Goal: Transaction & Acquisition: Purchase product/service

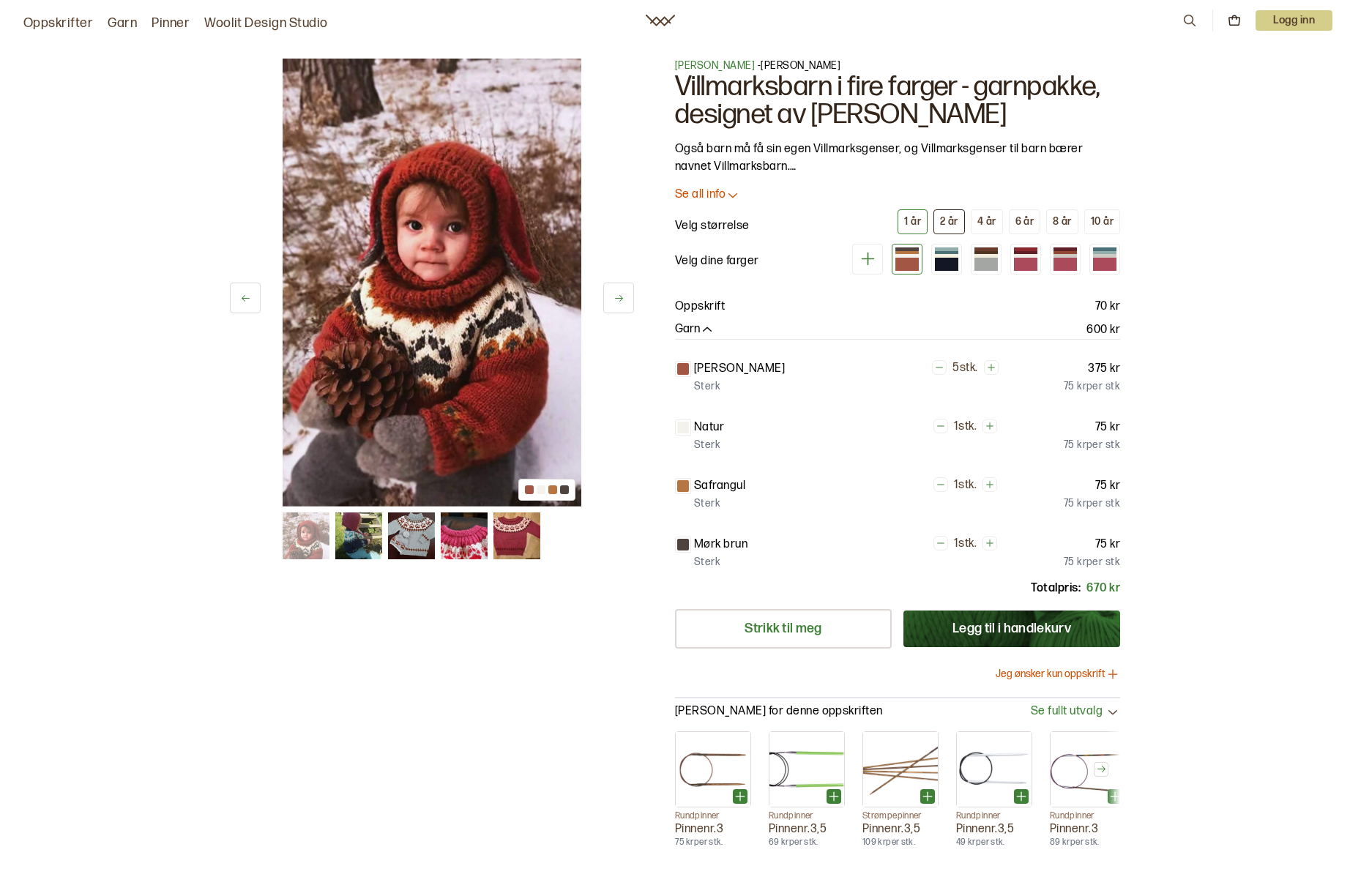
click at [947, 226] on div "2 år" at bounding box center [949, 222] width 19 height 13
click at [1039, 251] on div at bounding box center [1026, 260] width 31 height 31
click at [624, 297] on icon at bounding box center [619, 298] width 11 height 11
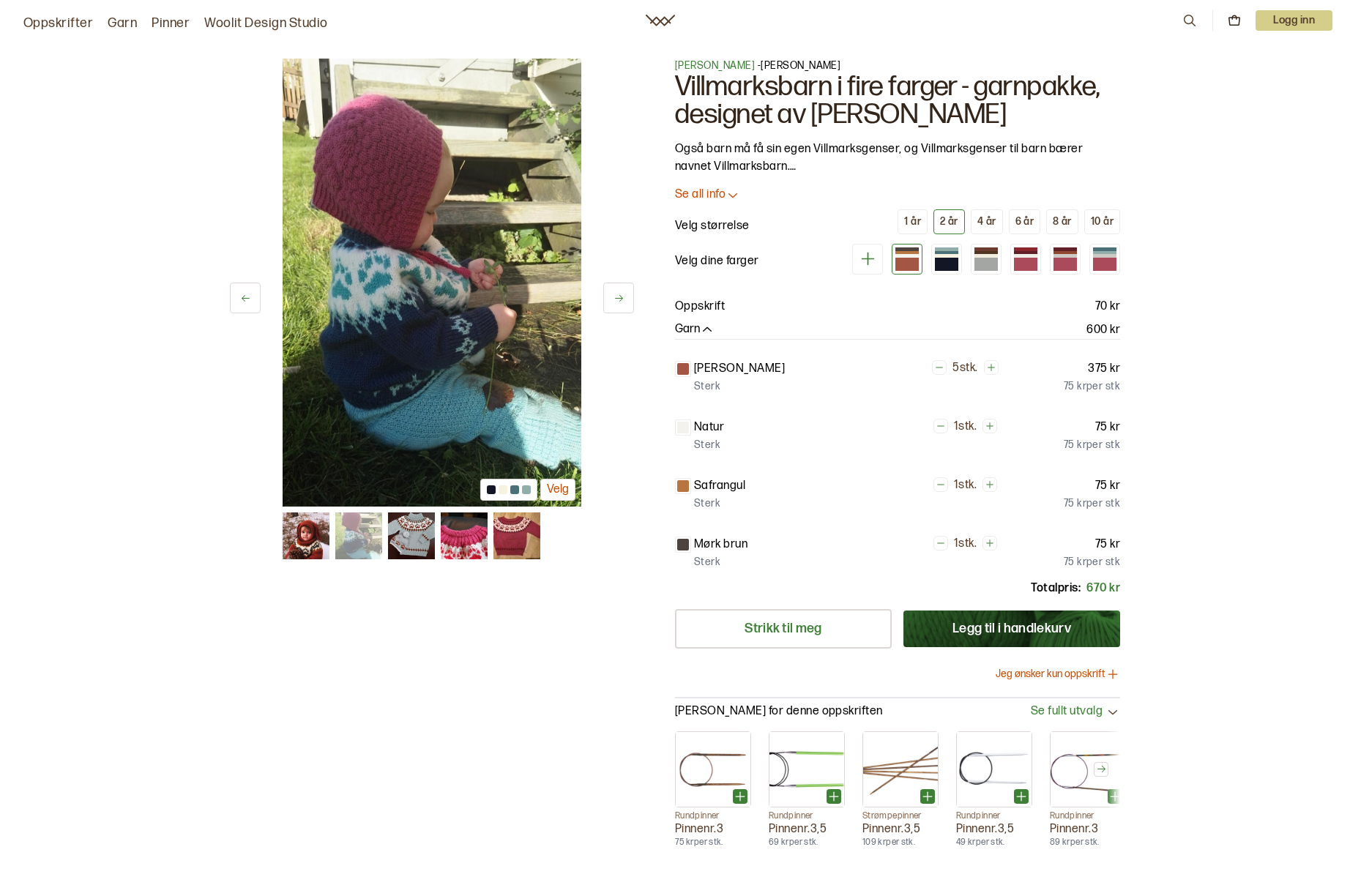
click at [624, 297] on icon at bounding box center [619, 298] width 11 height 11
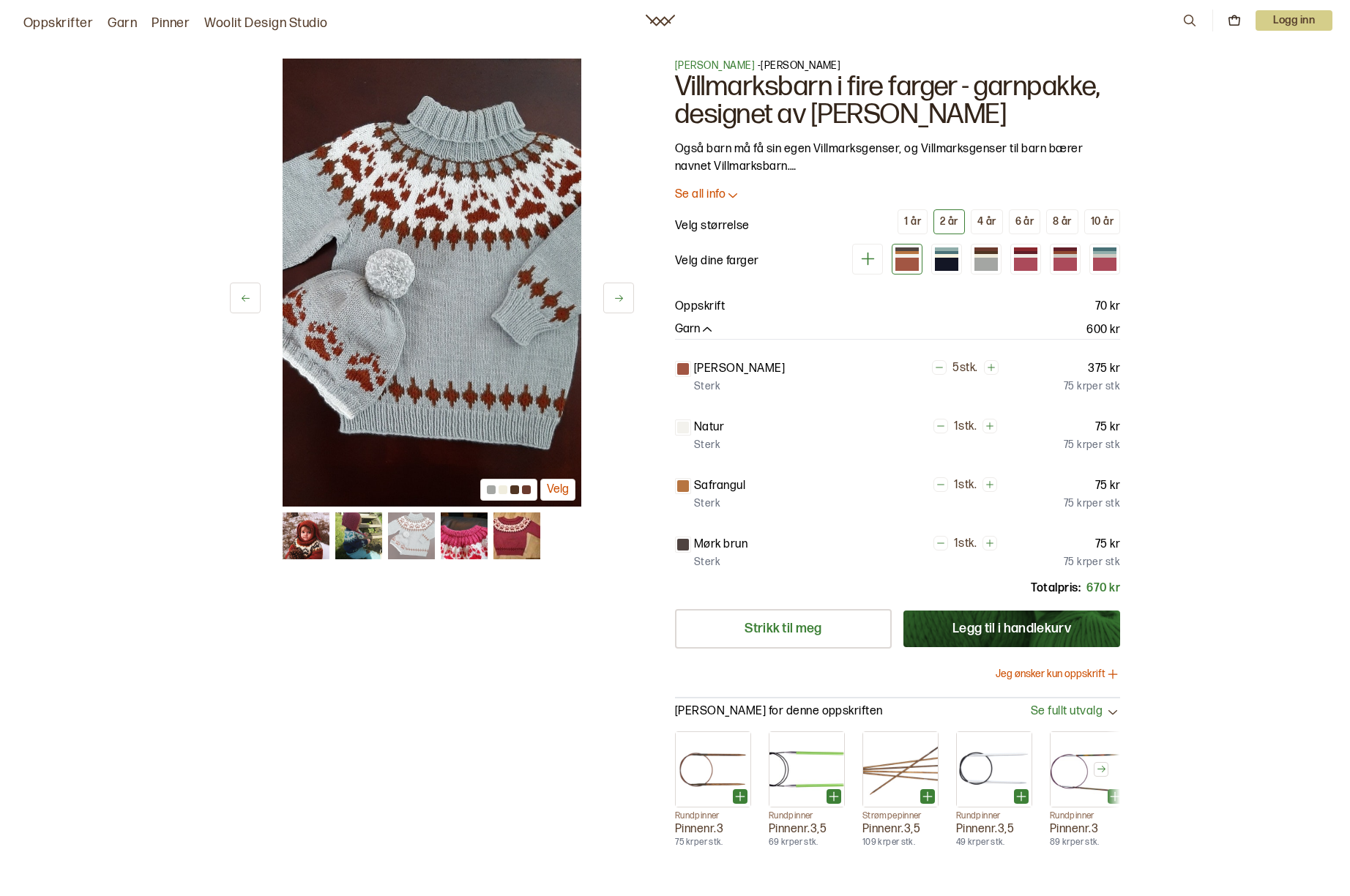
click at [624, 297] on icon at bounding box center [619, 298] width 11 height 11
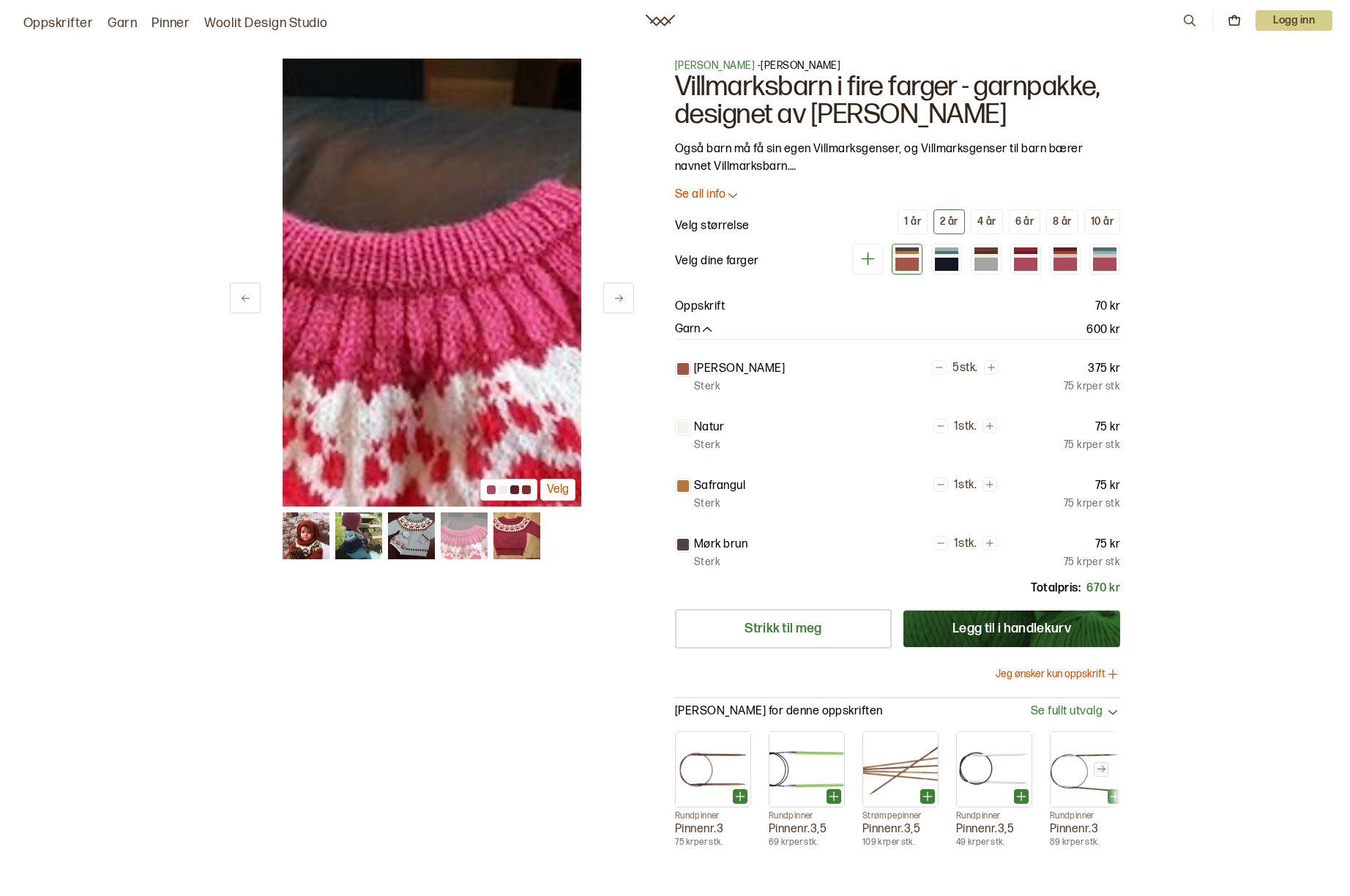
click at [624, 297] on icon at bounding box center [619, 298] width 11 height 11
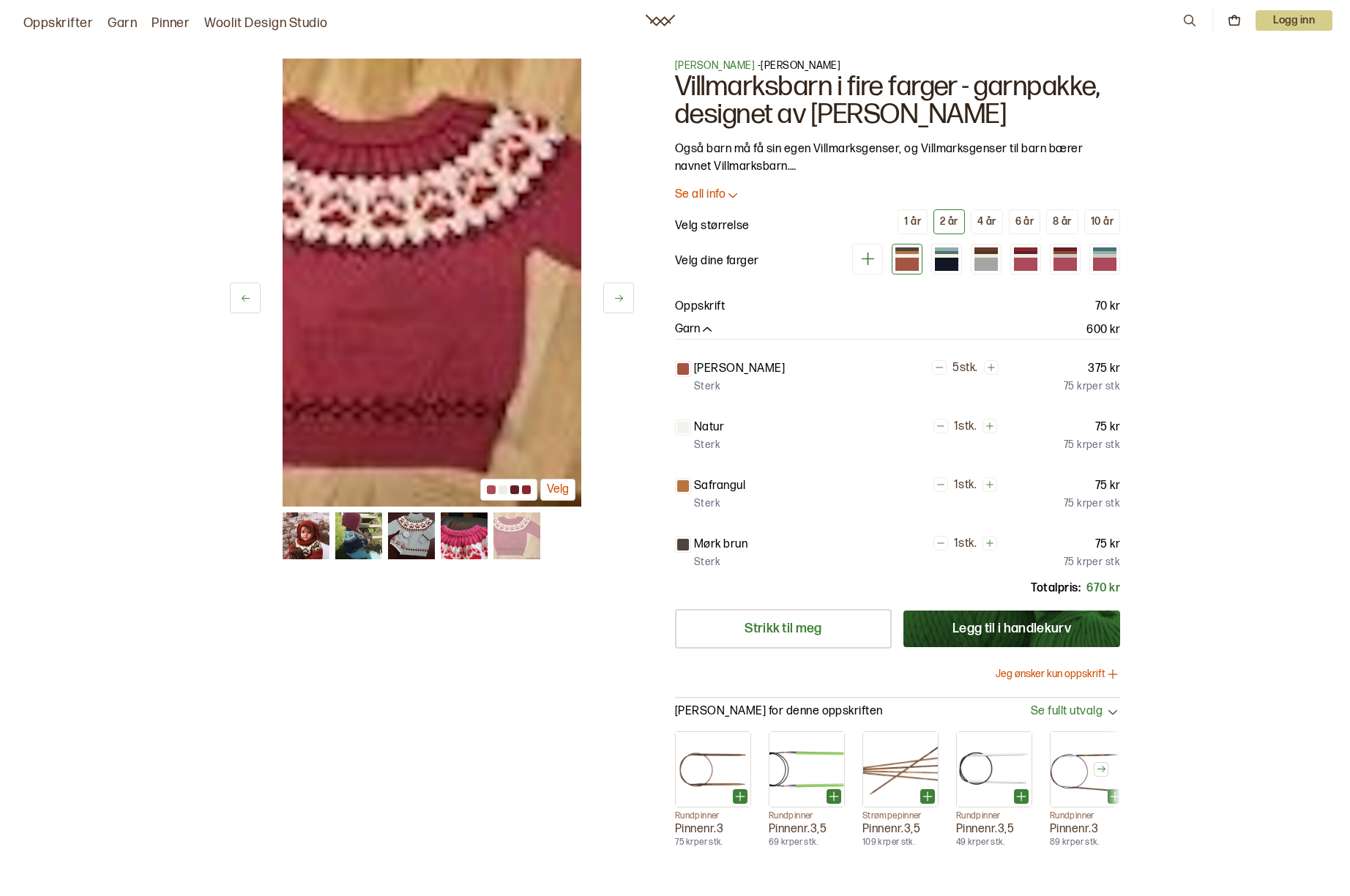
click at [597, 311] on div "5 av 5 Velg" at bounding box center [432, 283] width 404 height 448
click at [618, 300] on icon at bounding box center [619, 298] width 11 height 11
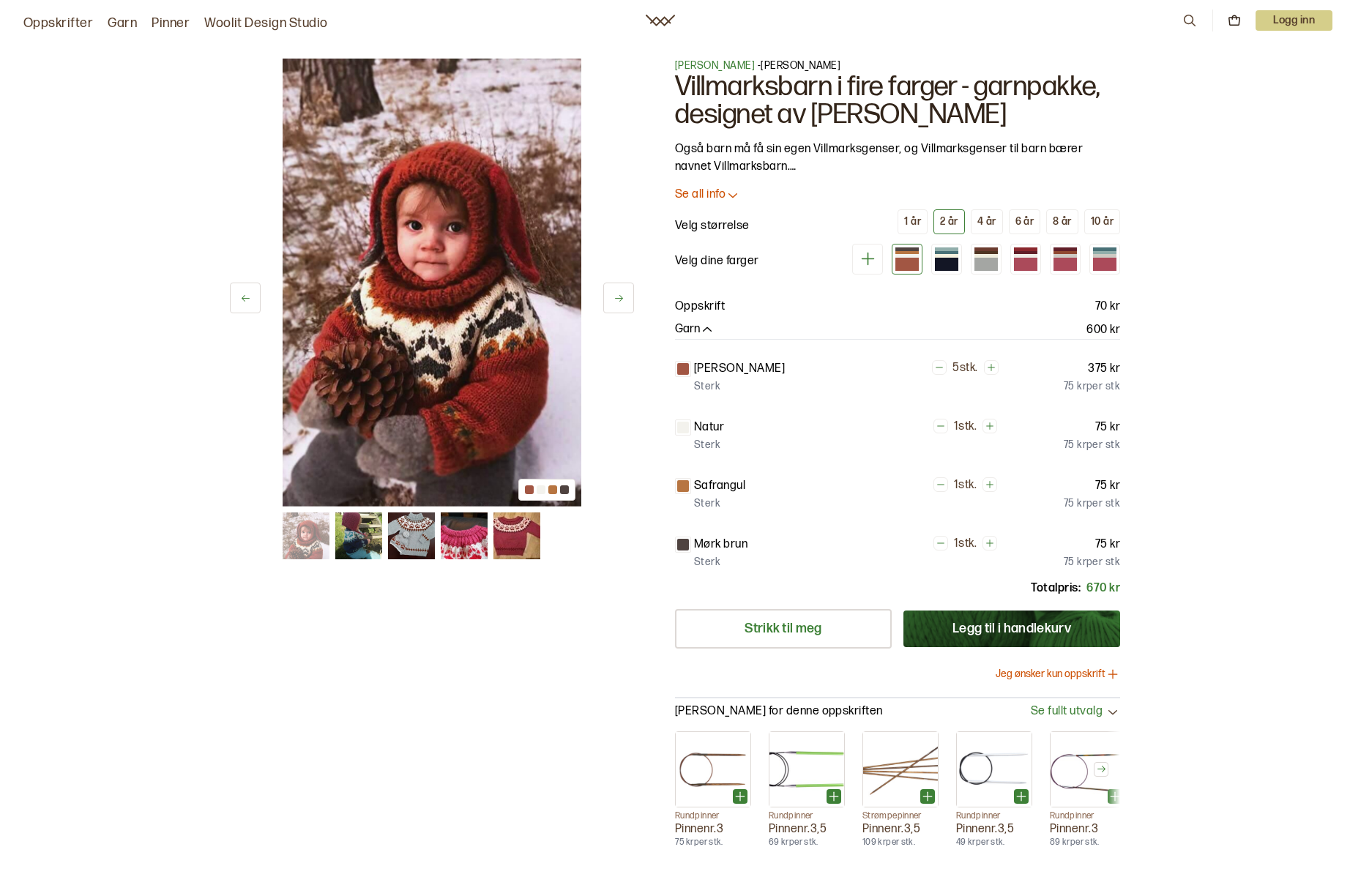
click at [618, 300] on icon at bounding box center [619, 298] width 11 height 11
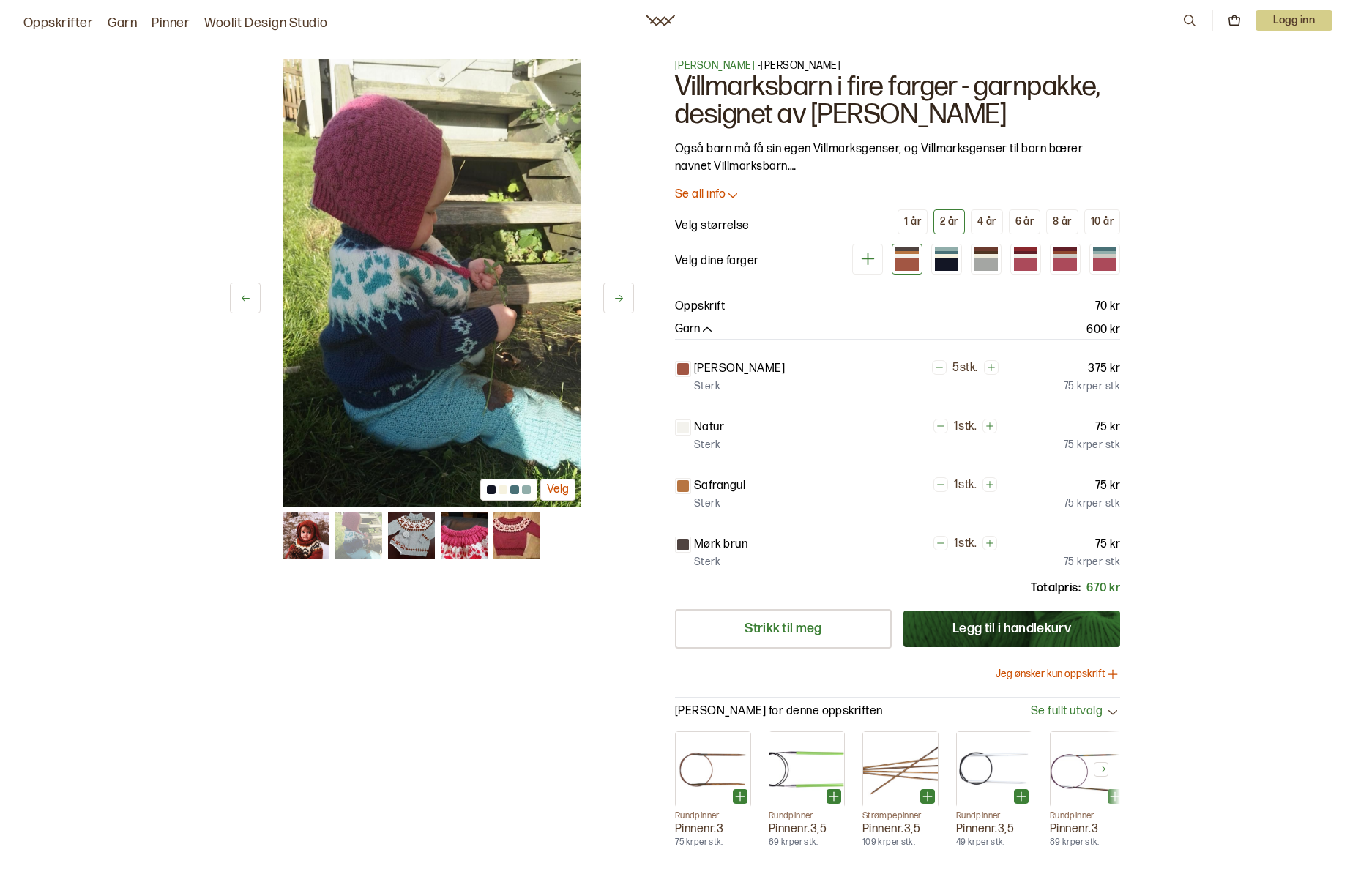
click at [618, 300] on icon at bounding box center [619, 298] width 11 height 11
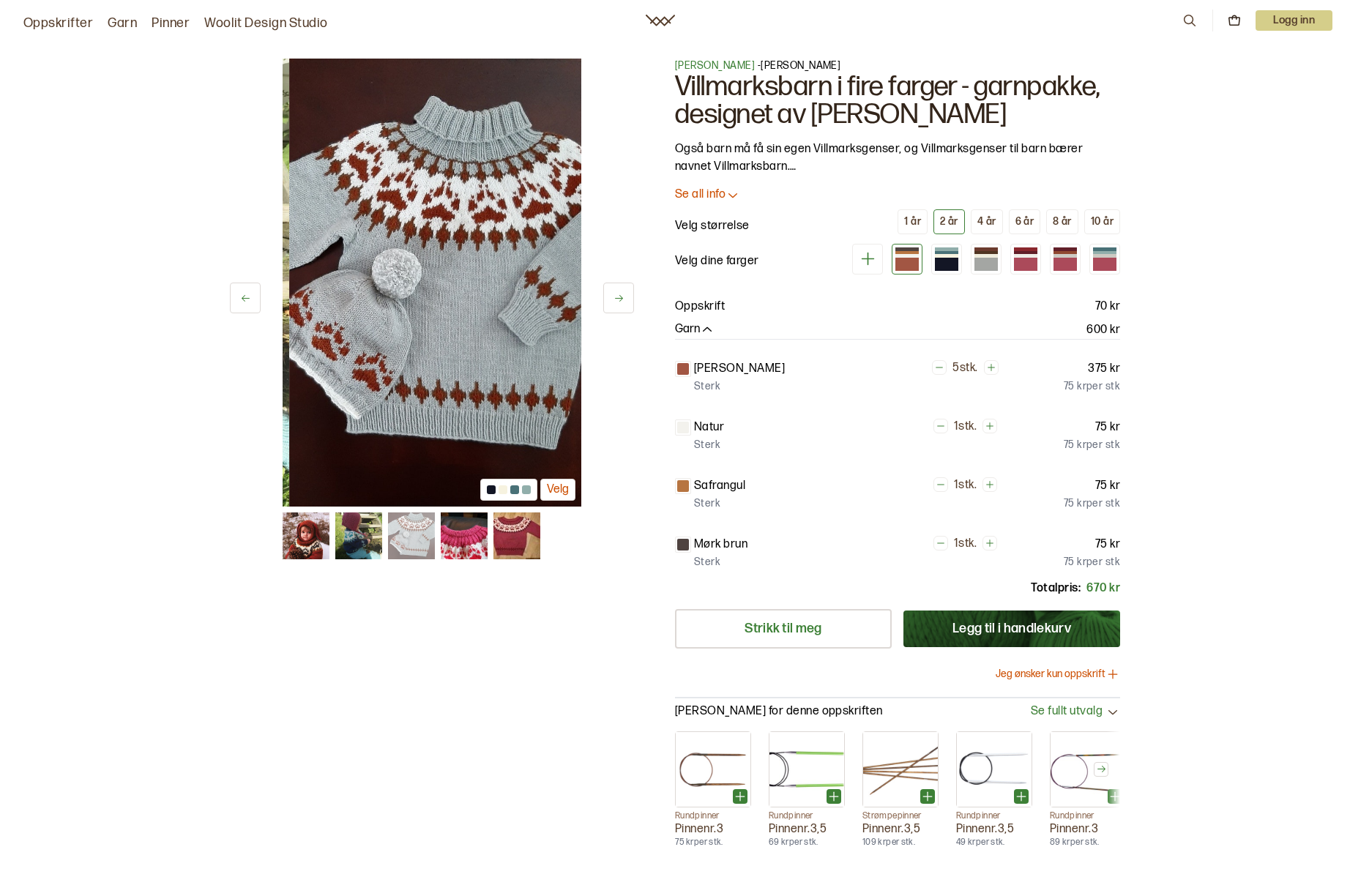
click at [618, 300] on icon at bounding box center [619, 298] width 11 height 11
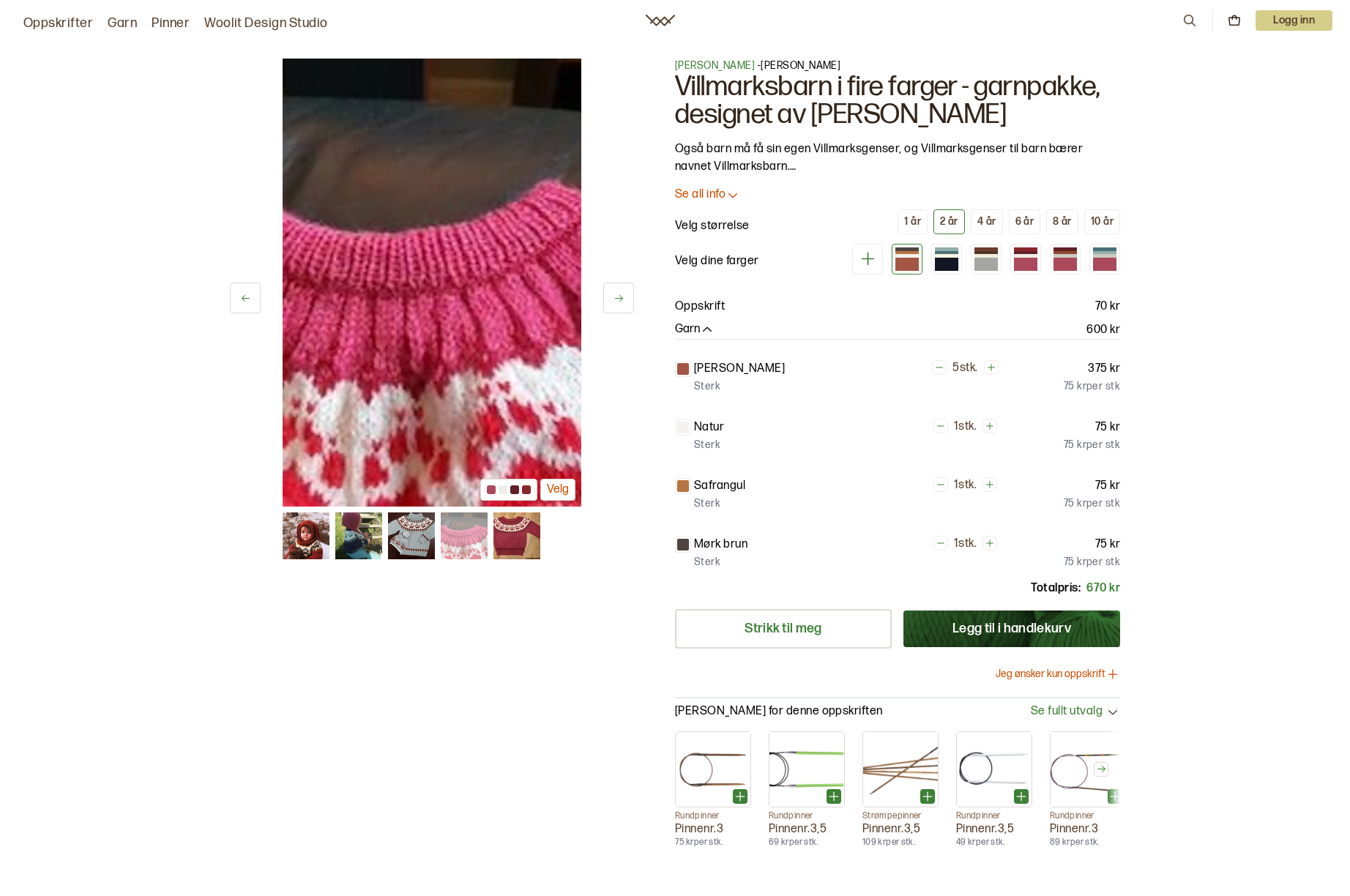
click at [618, 300] on icon at bounding box center [619, 298] width 11 height 11
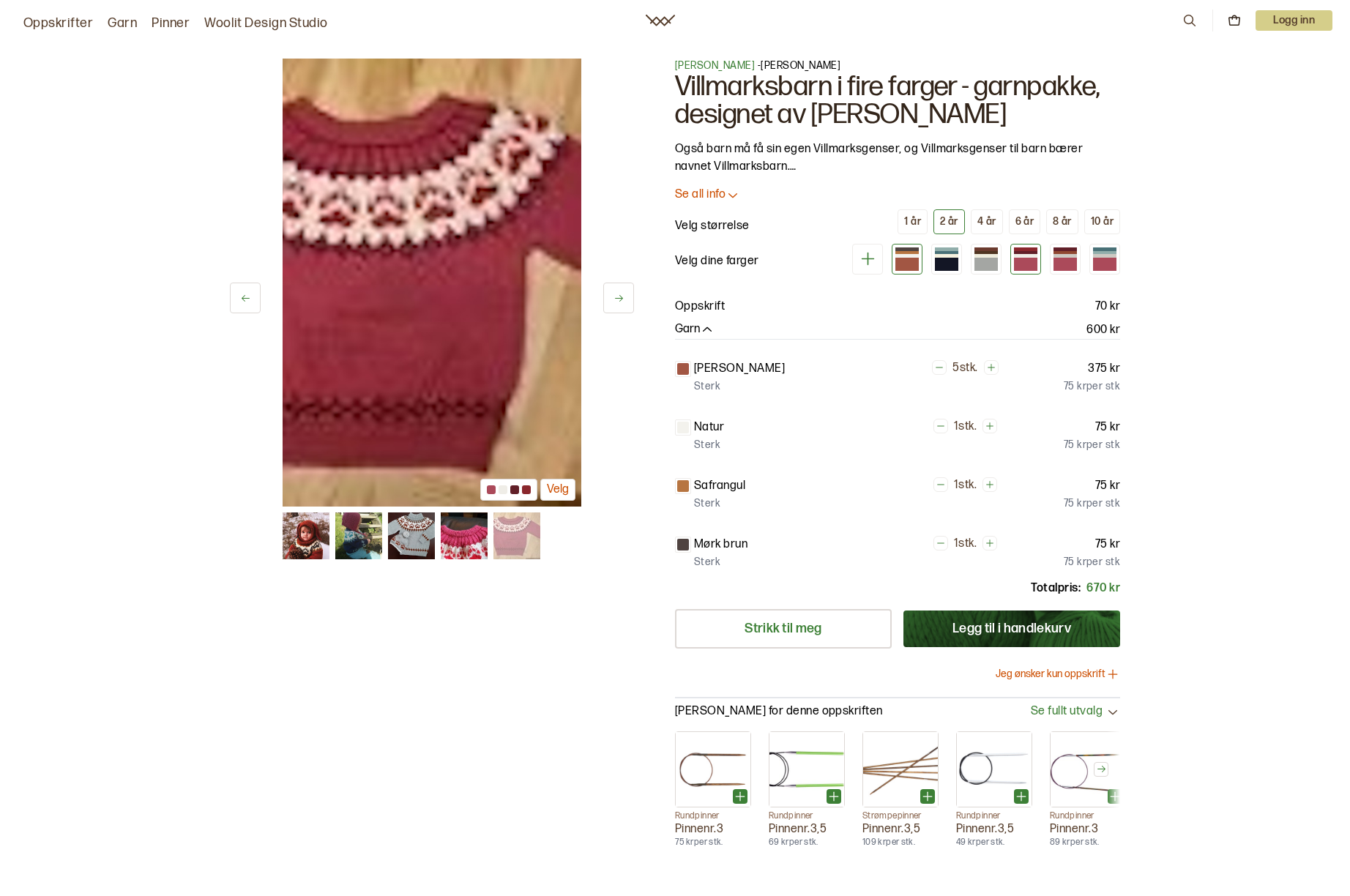
click at [1024, 259] on div at bounding box center [1026, 264] width 23 height 13
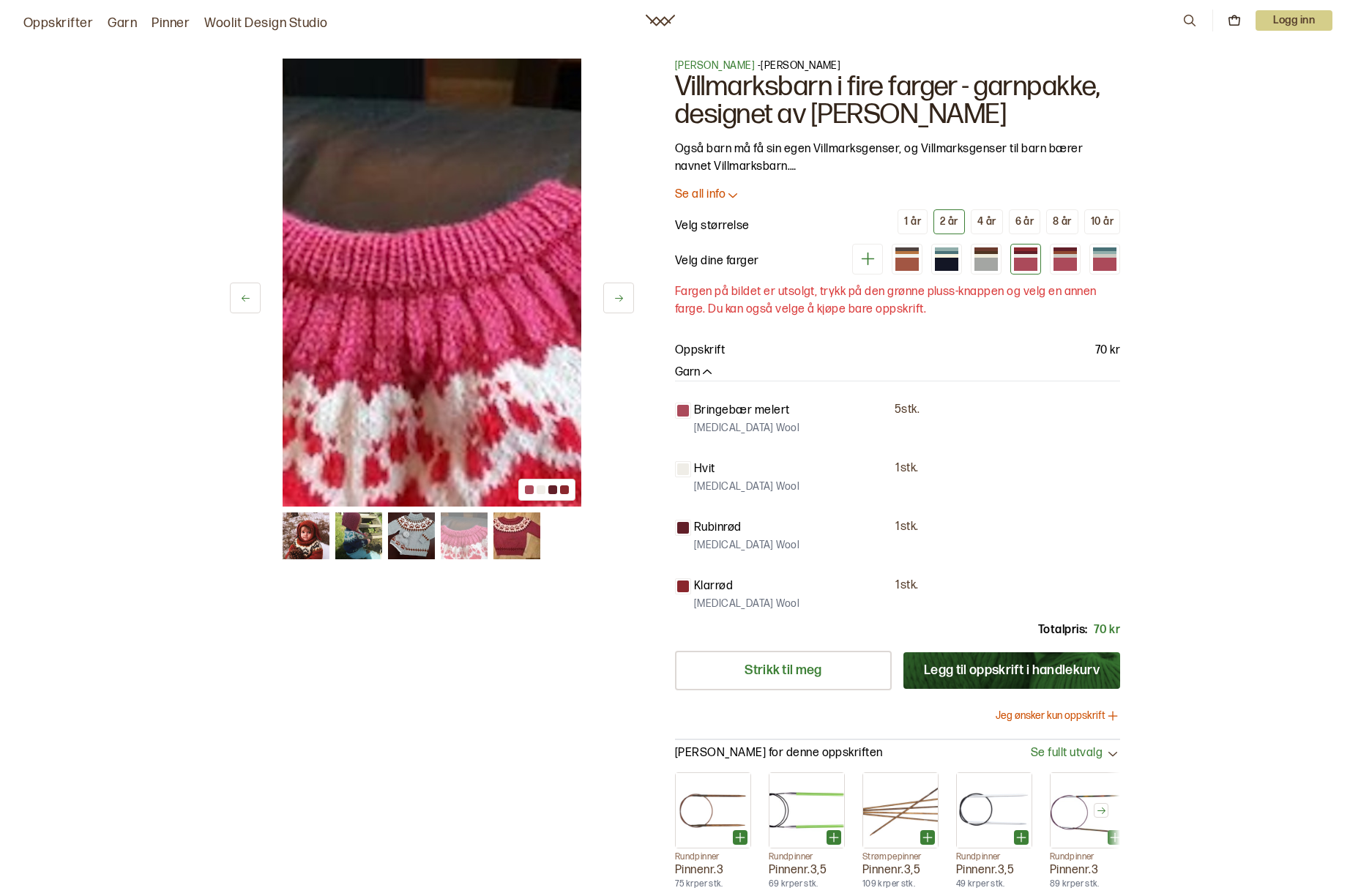
click at [945, 214] on button "2 år" at bounding box center [948, 222] width 32 height 25
click at [826, 669] on link "Strikk til meg" at bounding box center [783, 670] width 217 height 39
